Goal: Task Accomplishment & Management: Complete application form

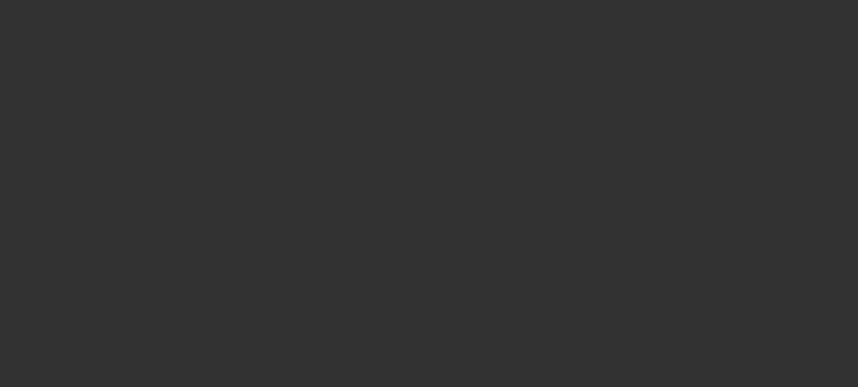
select select "0"
select select "3"
select select "0"
select select "6"
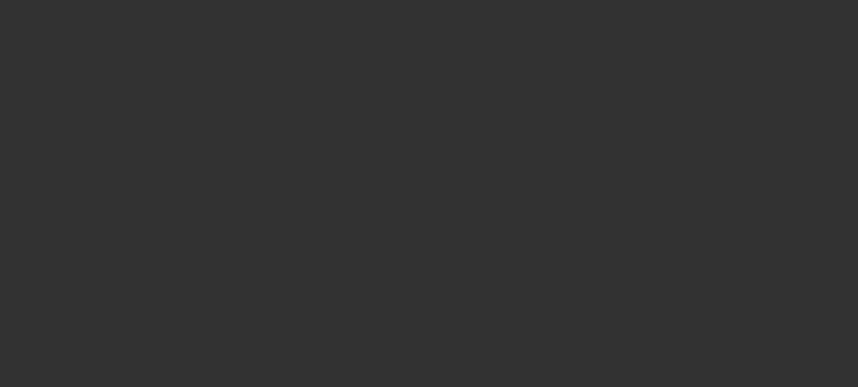
select select "0"
select select "0.1"
select select "4"
select select "0"
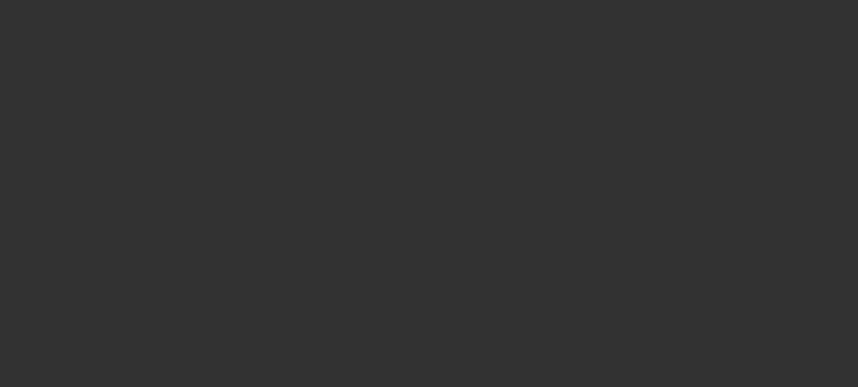
select select "0"
select select "0.1"
select select "4"
select select "0"
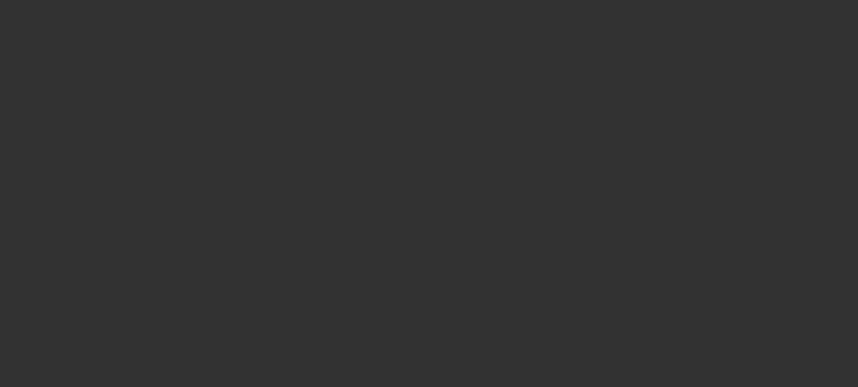
select select "0.1"
select select "4"
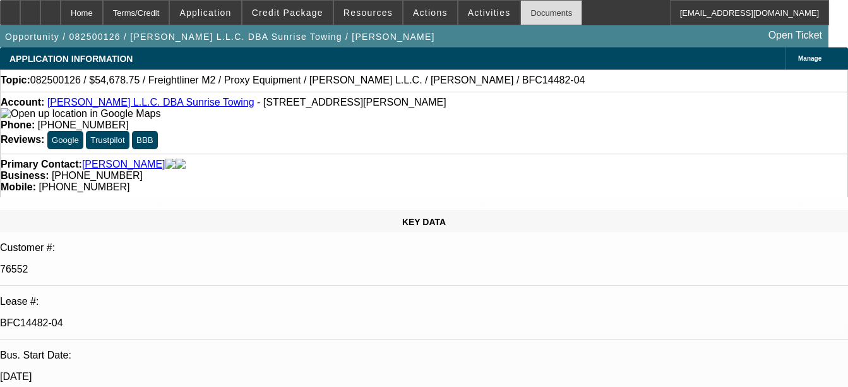
click at [544, 15] on div "Documents" at bounding box center [552, 12] width 62 height 25
